Goal: Information Seeking & Learning: Learn about a topic

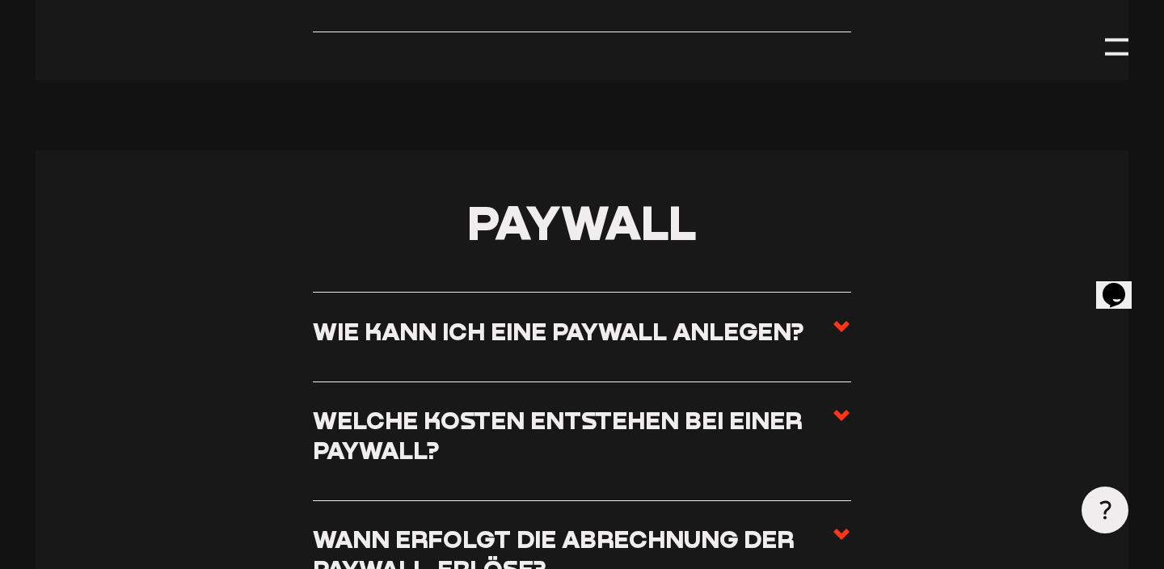
scroll to position [6007, 0]
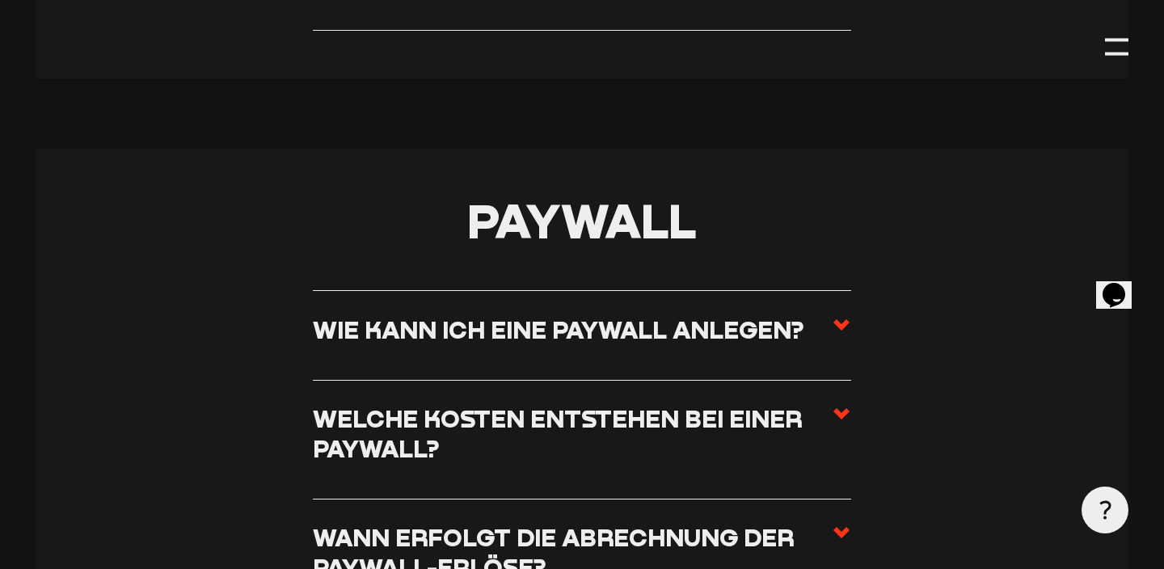
click at [843, 315] on icon at bounding box center [841, 324] width 19 height 19
click at [0, 0] on input "Wie kann ich eine Paywall anlegen?" at bounding box center [0, 0] width 0 height 0
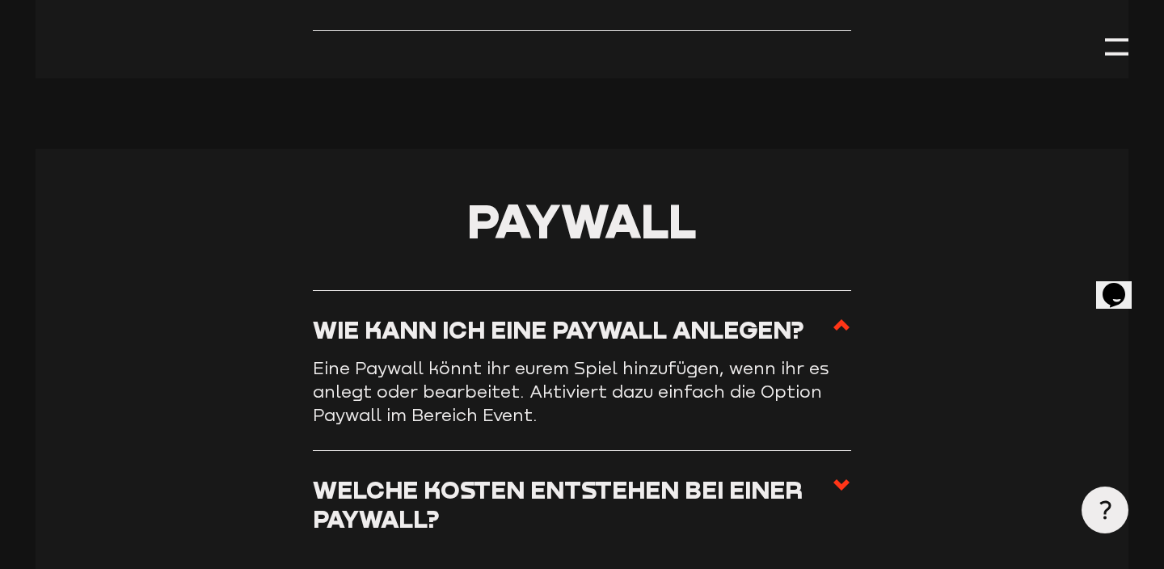
click at [843, 315] on icon at bounding box center [841, 324] width 19 height 19
click at [0, 0] on input "Wie kann ich eine Paywall anlegen?" at bounding box center [0, 0] width 0 height 0
click at [836, 319] on use at bounding box center [842, 324] width 16 height 11
click at [0, 0] on input "Wie kann ich eine Paywall anlegen?" at bounding box center [0, 0] width 0 height 0
click at [841, 475] on icon at bounding box center [841, 484] width 19 height 19
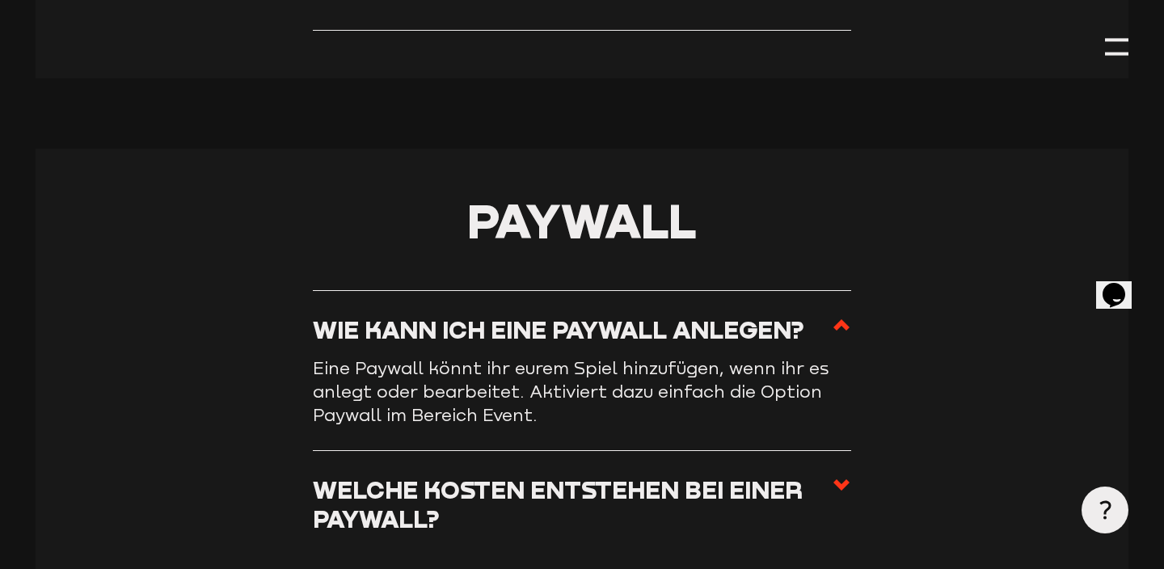
click at [0, 0] on input "Welche Kosten entstehen bei einer Paywall?" at bounding box center [0, 0] width 0 height 0
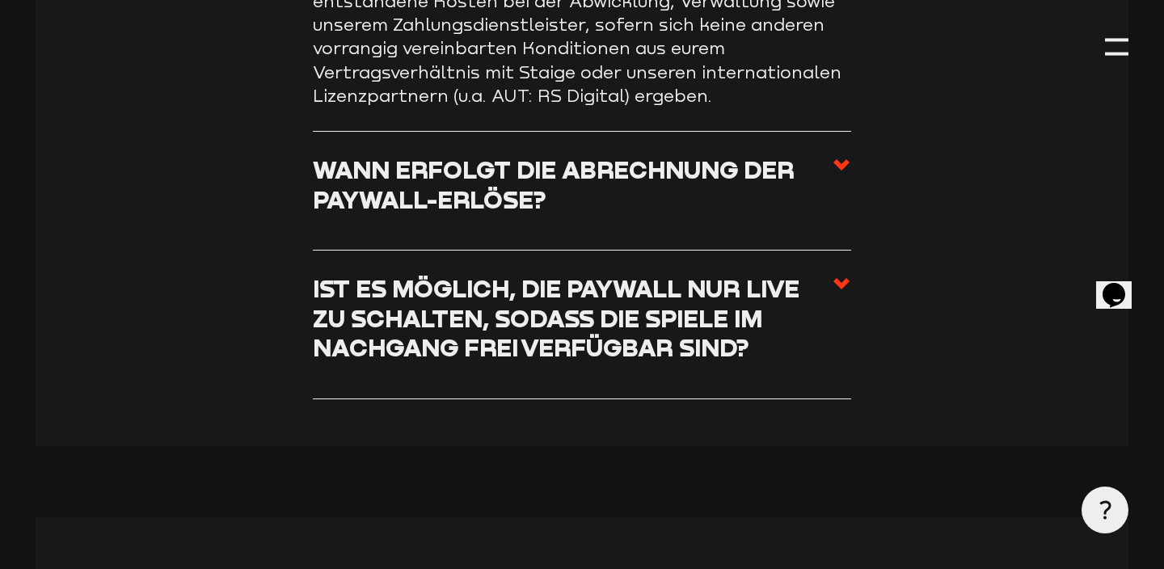
scroll to position [6541, 0]
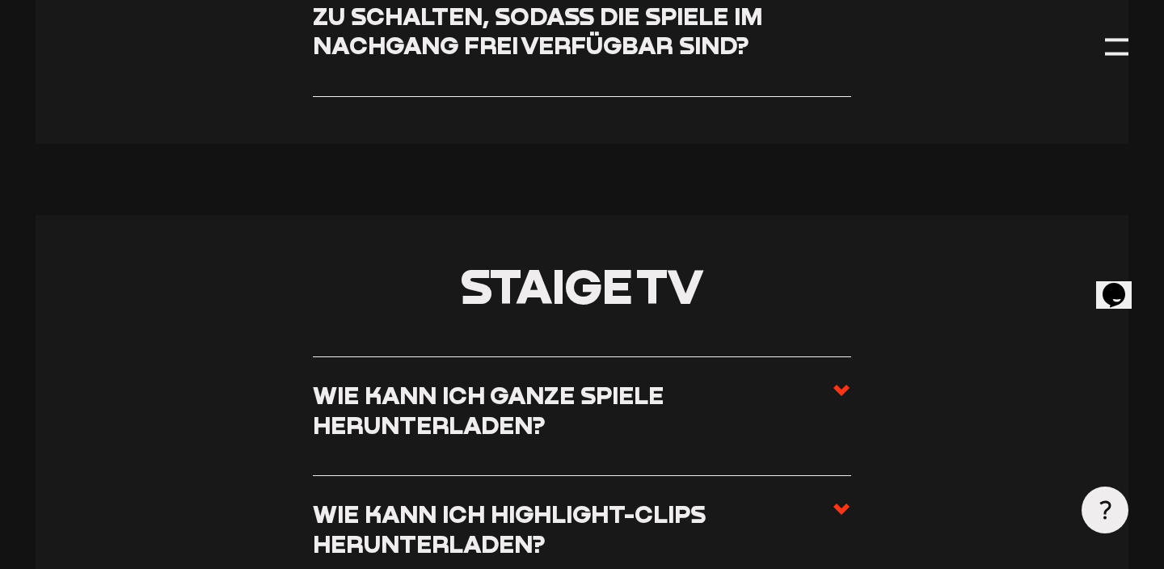
click at [836, 381] on icon at bounding box center [841, 390] width 19 height 19
click at [0, 0] on input "Wie kann ich ganze Spiele herunterladen?" at bounding box center [0, 0] width 0 height 0
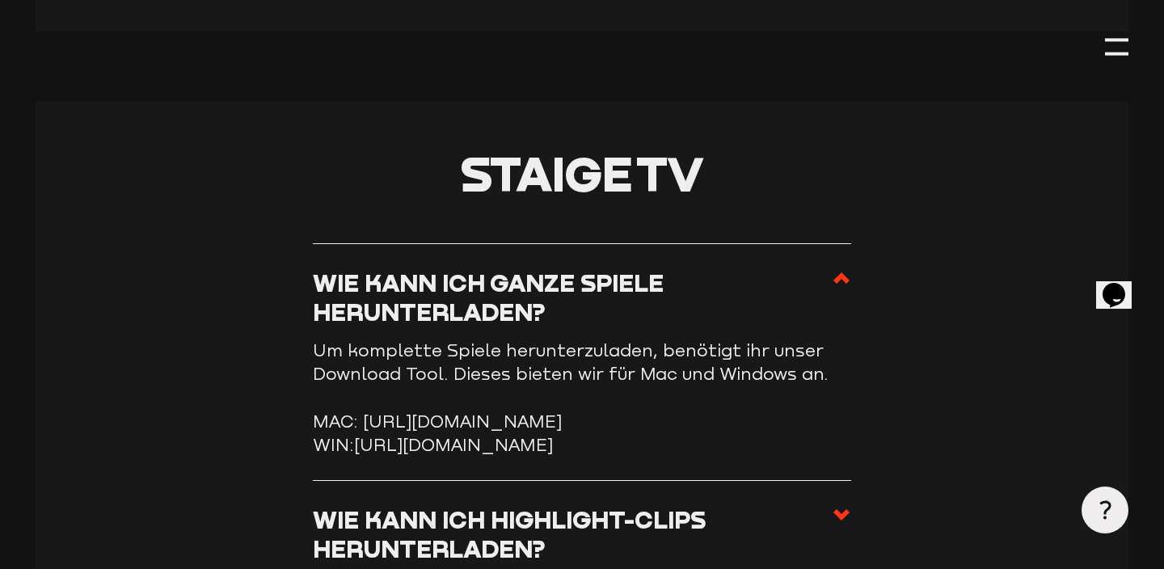
scroll to position [6790, 0]
drag, startPoint x: 369, startPoint y: 360, endPoint x: 721, endPoint y: 380, distance: 353.1
click at [721, 409] on li "MAC: https://storage.googleapis.com/sw-sc-public/software/staige-downloader-3.1…" at bounding box center [582, 420] width 538 height 23
copy li "https://storage.googleapis.com/sw-sc-public/software/staige-downloader-3.1.0.dmg"
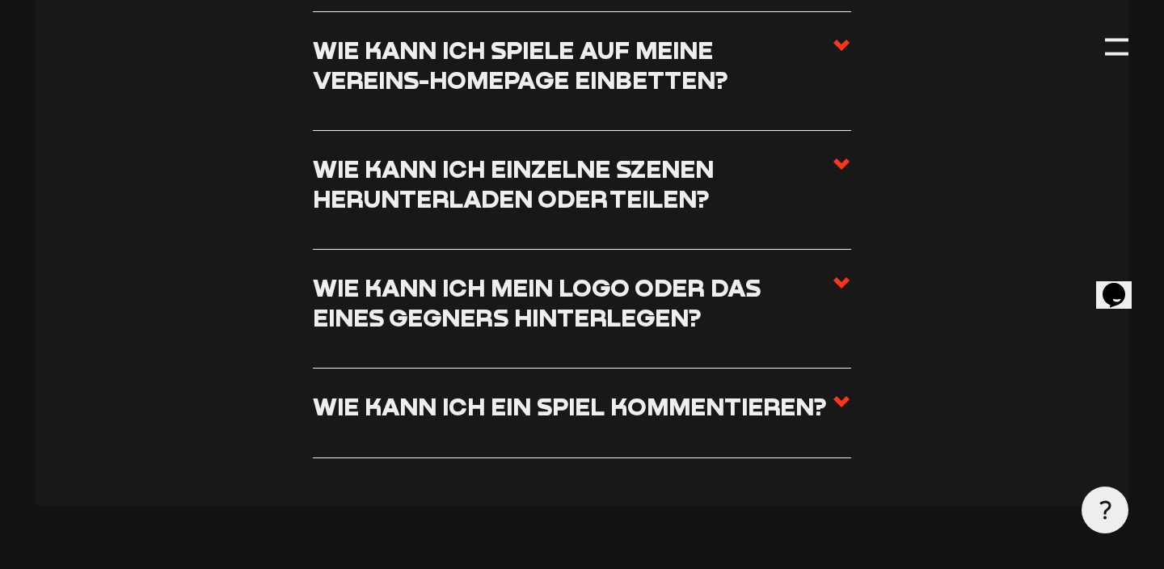
scroll to position [7740, 0]
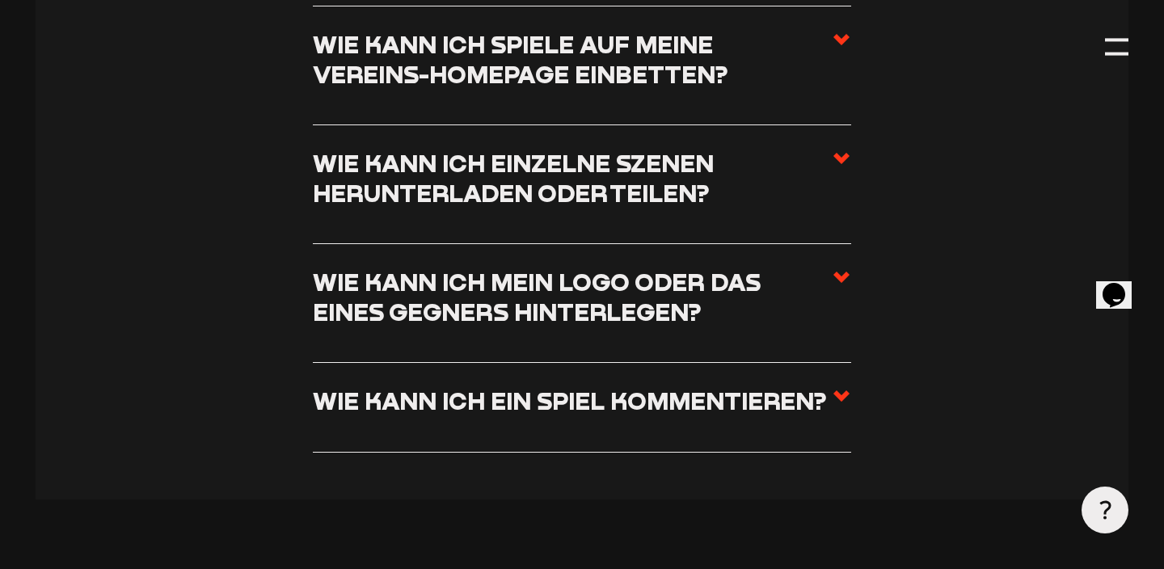
click at [841, 155] on icon at bounding box center [841, 158] width 19 height 19
click at [0, 0] on input "Wie kann ich einzelne Szenen herunterladen oder teilen?" at bounding box center [0, 0] width 0 height 0
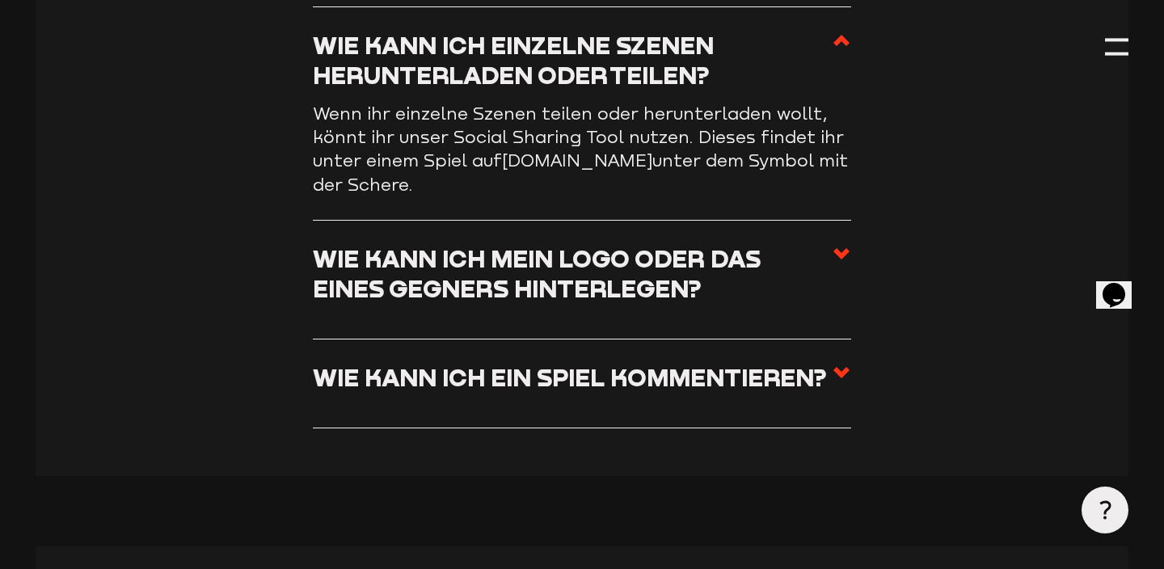
scroll to position [7575, 0]
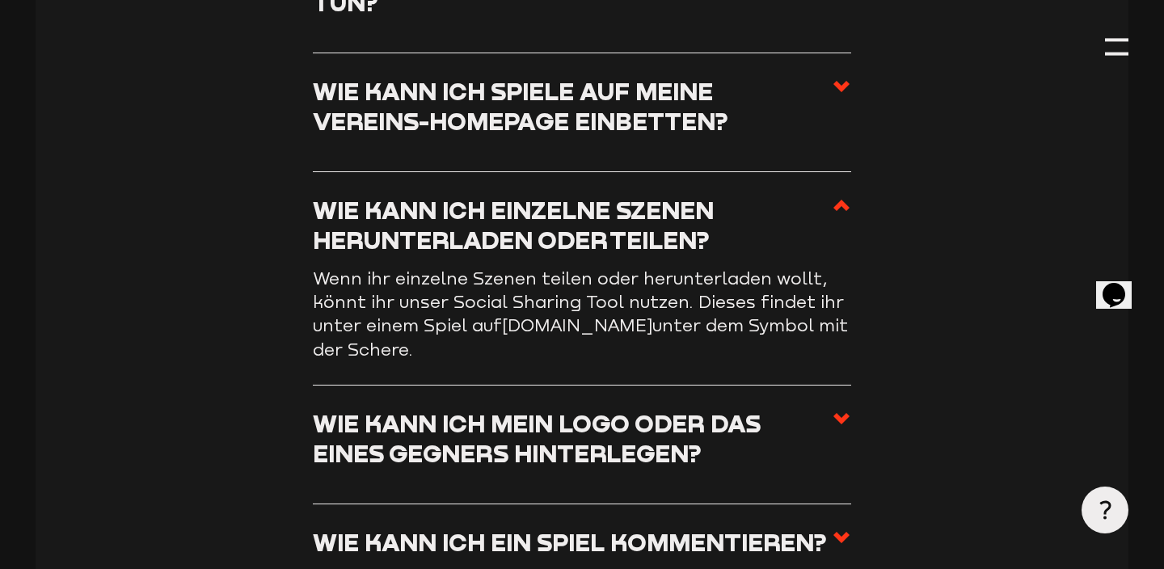
click at [841, 196] on icon at bounding box center [841, 205] width 19 height 19
click at [0, 0] on input "Wie kann ich einzelne Szenen herunterladen oder teilen?" at bounding box center [0, 0] width 0 height 0
click at [836, 196] on icon at bounding box center [841, 205] width 19 height 19
click at [0, 0] on input "Wie kann ich einzelne Szenen herunterladen oder teilen?" at bounding box center [0, 0] width 0 height 0
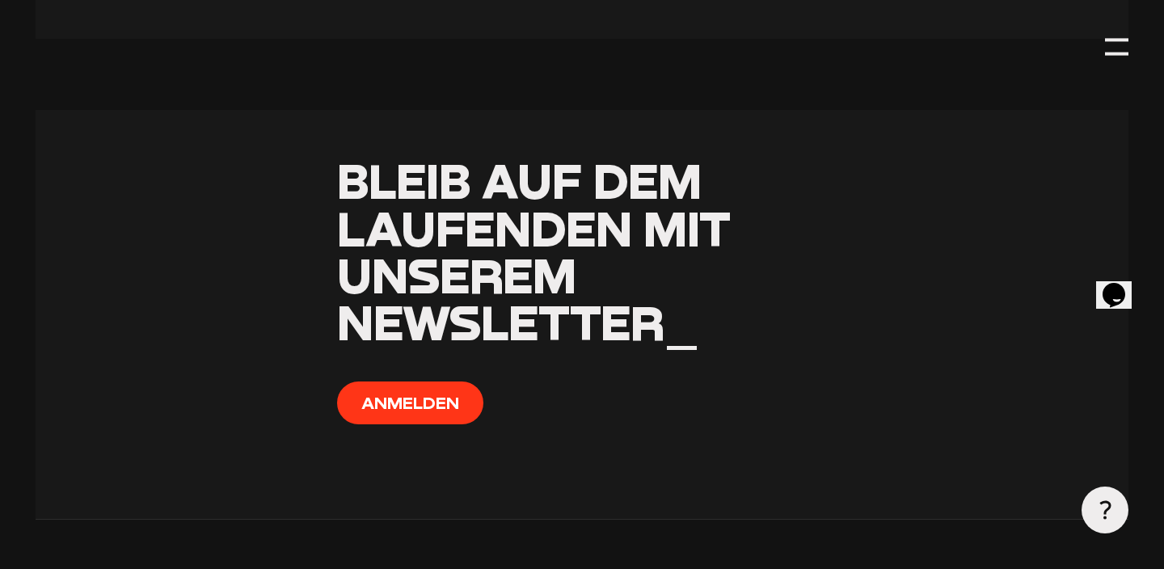
scroll to position [10728, 0]
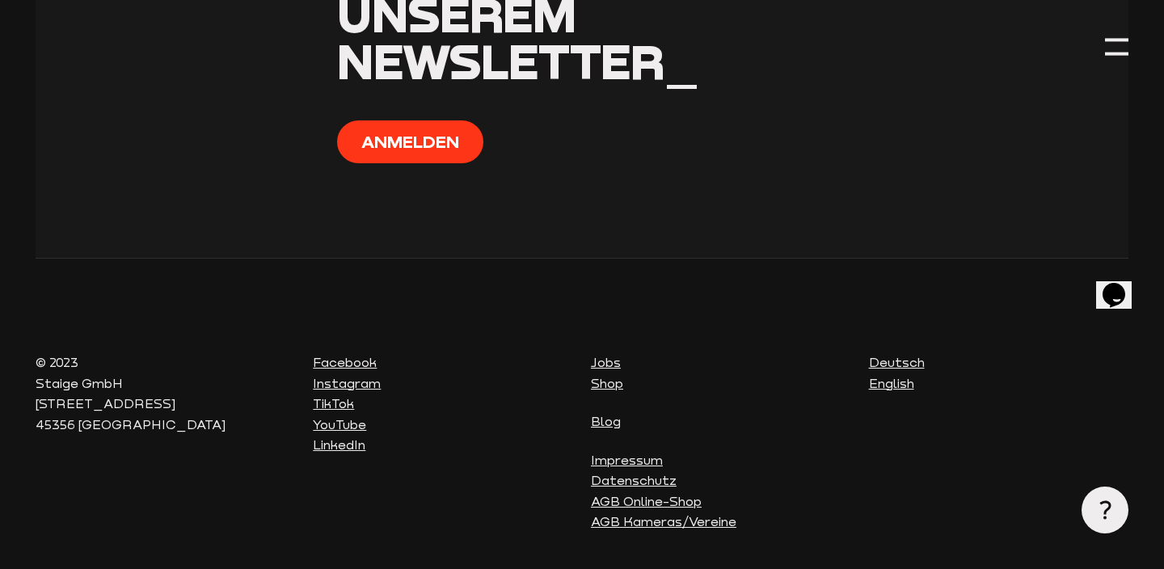
click at [602, 355] on link "Jobs" at bounding box center [606, 362] width 30 height 15
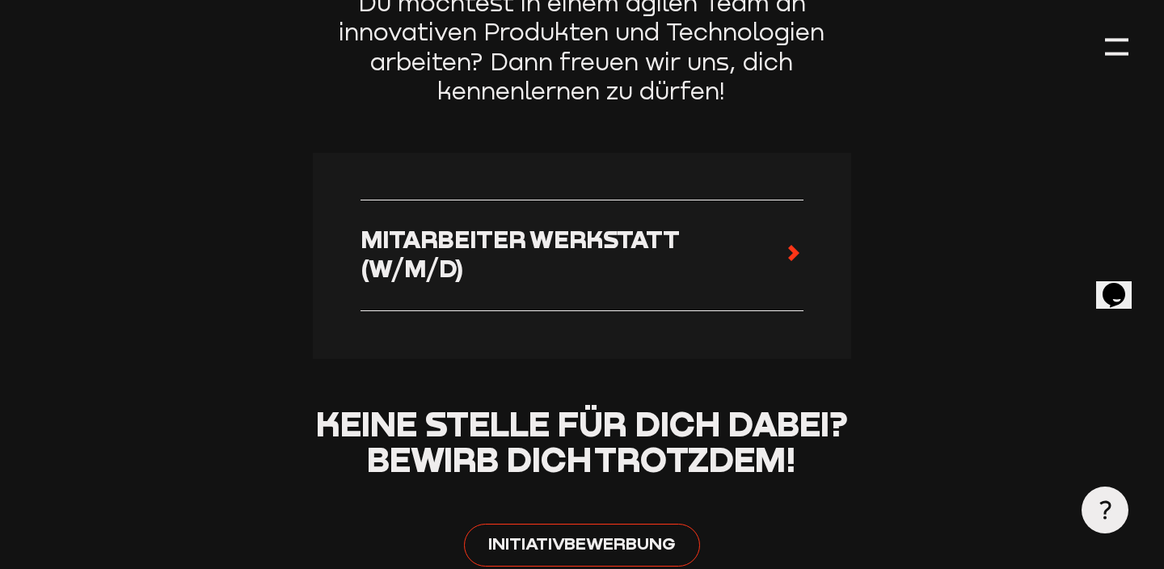
scroll to position [834, 0]
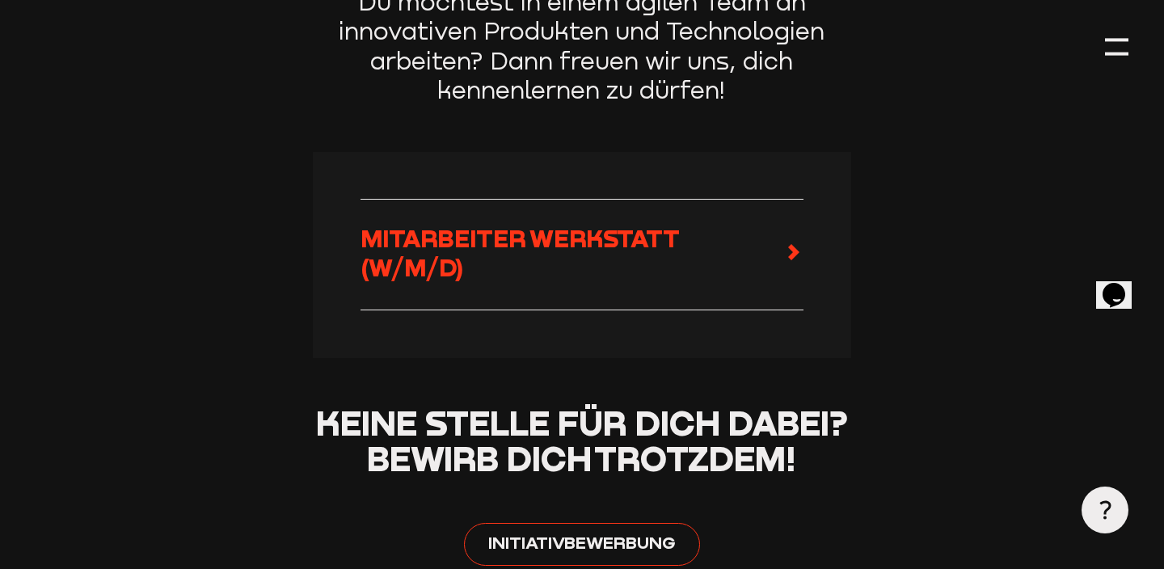
click at [786, 243] on icon at bounding box center [793, 252] width 19 height 19
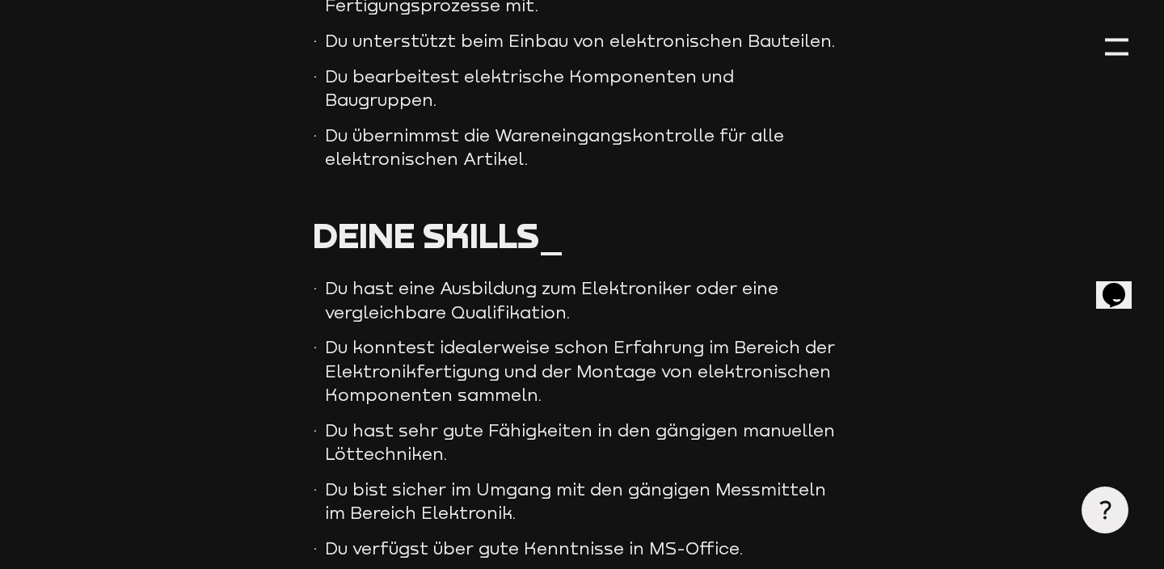
scroll to position [1025, 0]
